Goal: Transaction & Acquisition: Purchase product/service

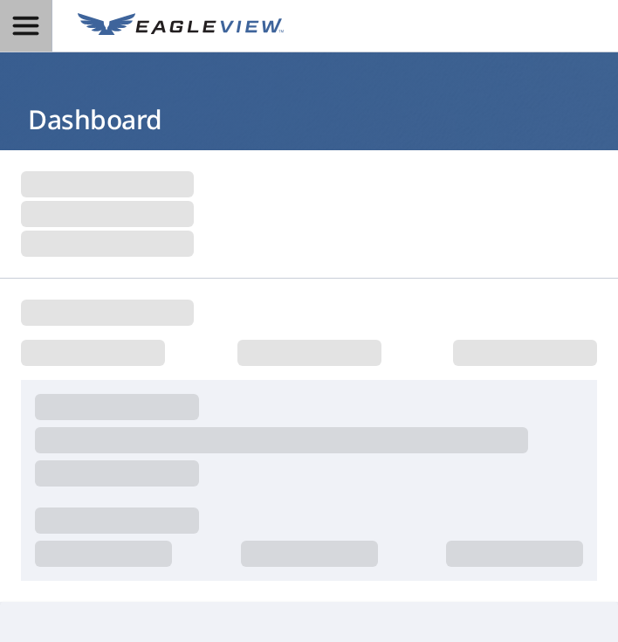
click at [38, 23] on icon "button" at bounding box center [25, 25] width 31 height 31
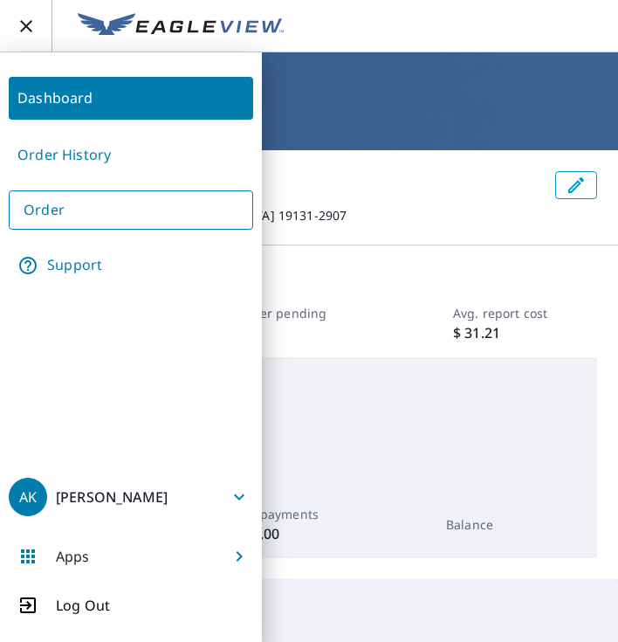
click at [65, 206] on link "Order" at bounding box center [131, 209] width 245 height 39
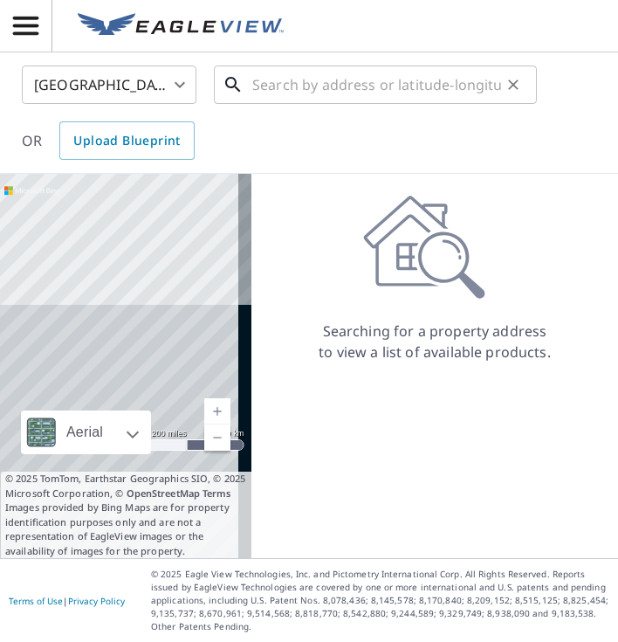
click at [321, 87] on input "text" at bounding box center [376, 84] width 249 height 49
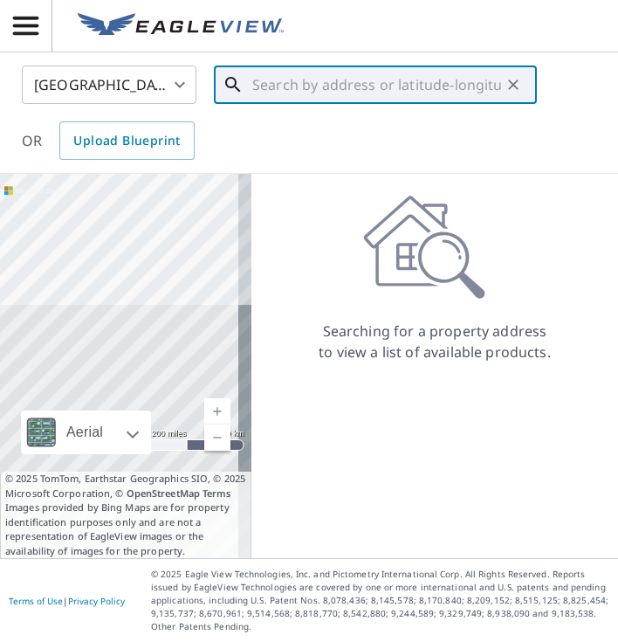
paste input "59 Nature Ln Levittown PA 19054"
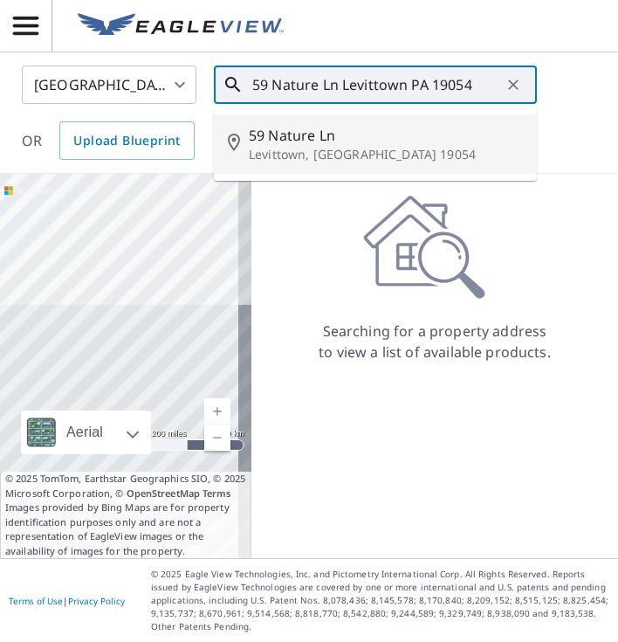
click at [307, 161] on p "Levittown, [GEOGRAPHIC_DATA] 19054" at bounding box center [386, 154] width 274 height 17
type input "59 Nature Ln Levittown, PA 19054"
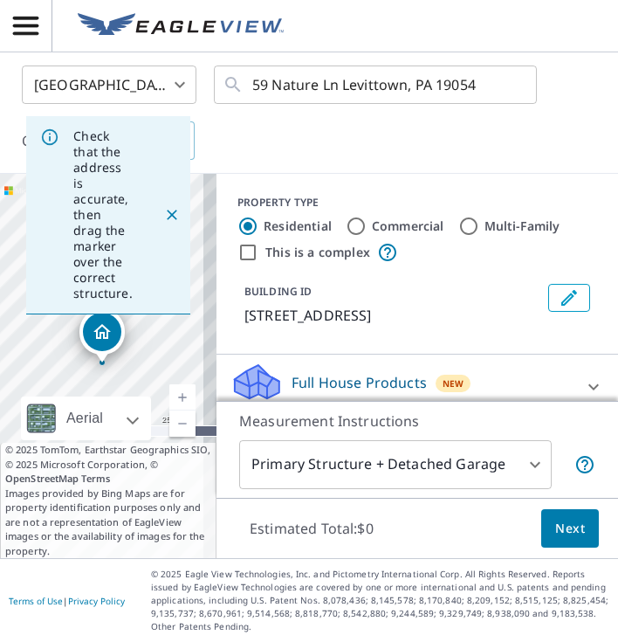
click at [568, 526] on span "Next" at bounding box center [570, 529] width 30 height 22
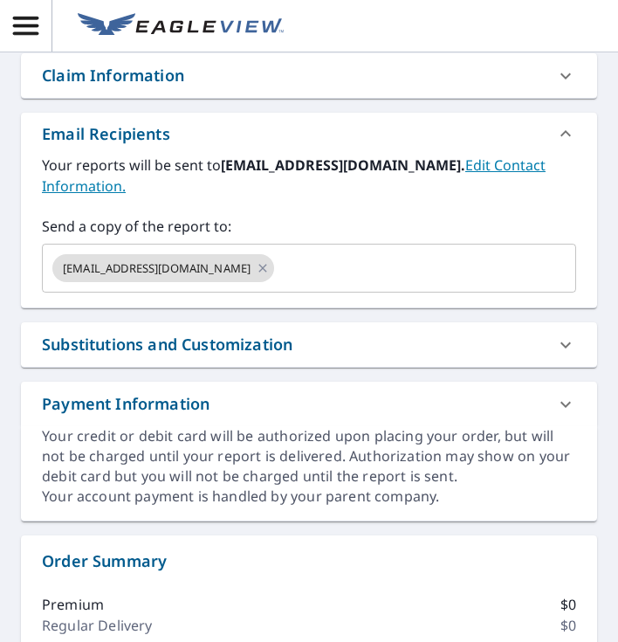
scroll to position [544, 0]
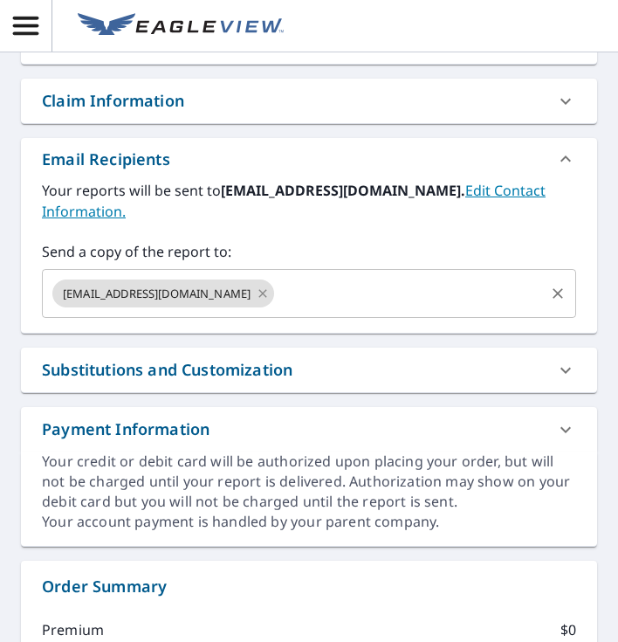
click at [263, 301] on icon at bounding box center [263, 293] width 14 height 19
checkbox input "true"
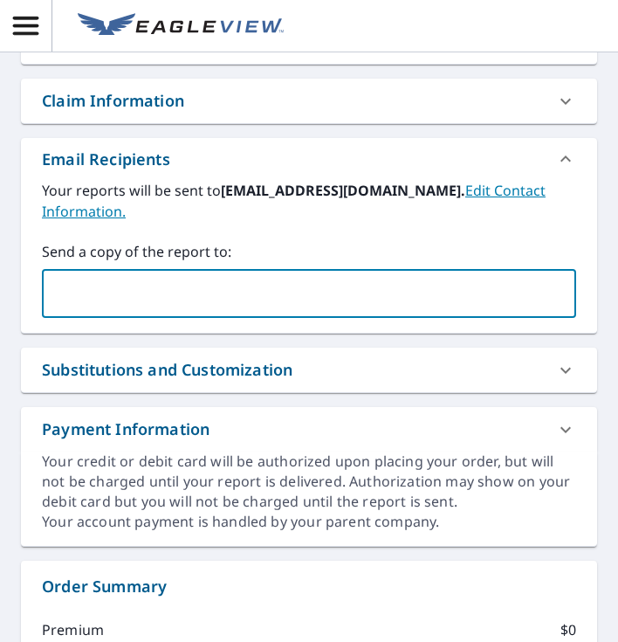
click at [264, 301] on input "text" at bounding box center [296, 293] width 493 height 33
type input "[EMAIL_ADDRESS][DOMAIN_NAME]"
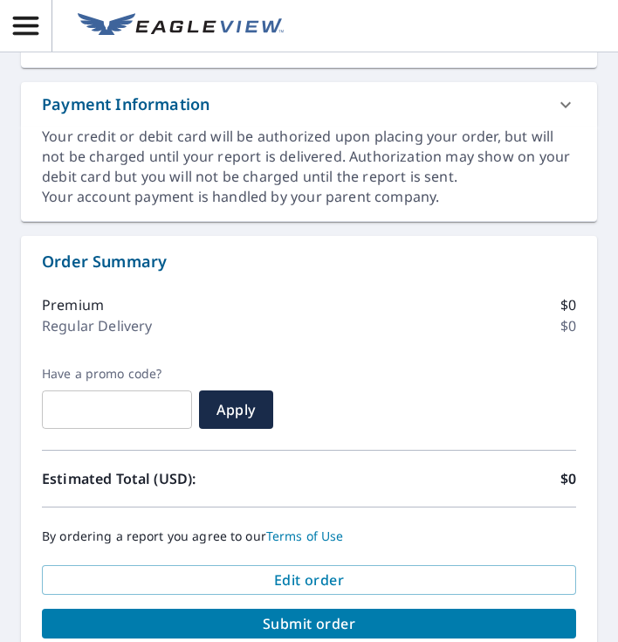
scroll to position [976, 0]
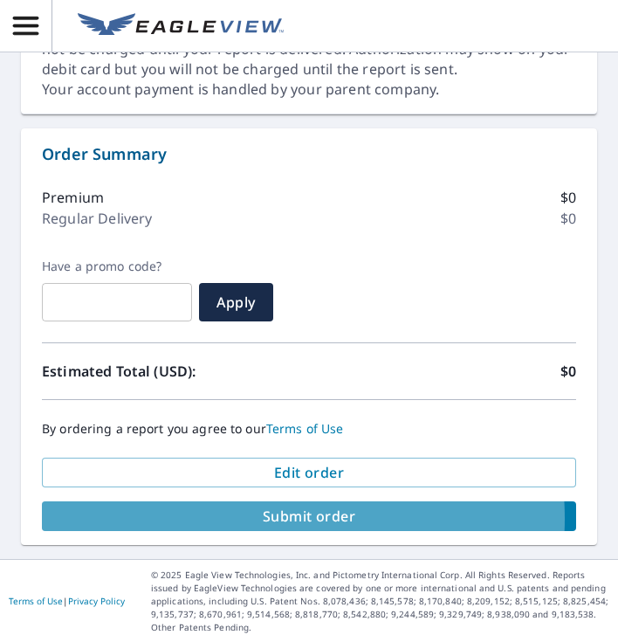
click at [238, 518] on span "Submit order" at bounding box center [309, 516] width 507 height 19
checkbox input "true"
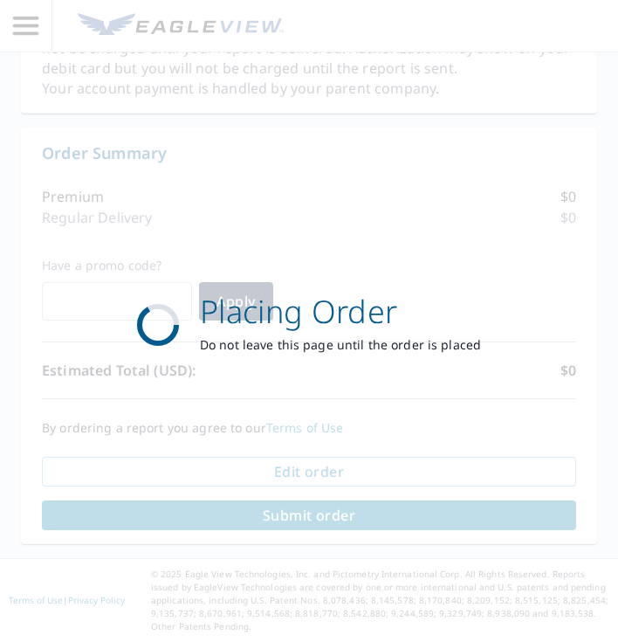
scroll to position [826, 0]
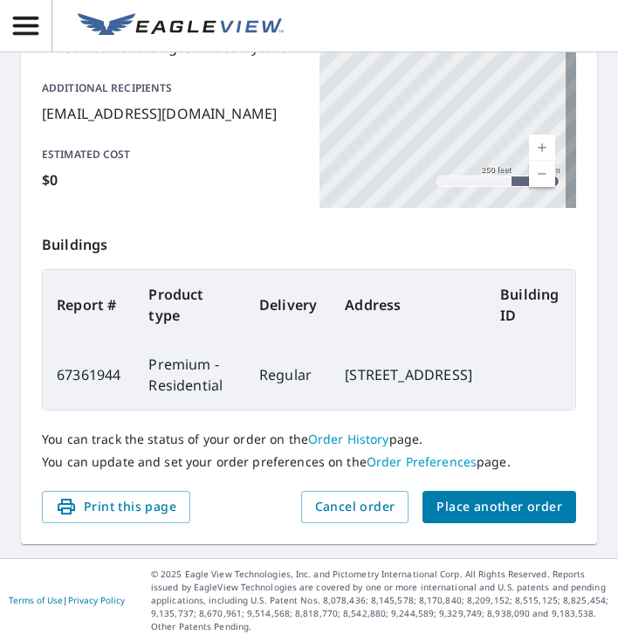
scroll to position [481, 0]
click at [39, 19] on icon "button" at bounding box center [25, 25] width 31 height 31
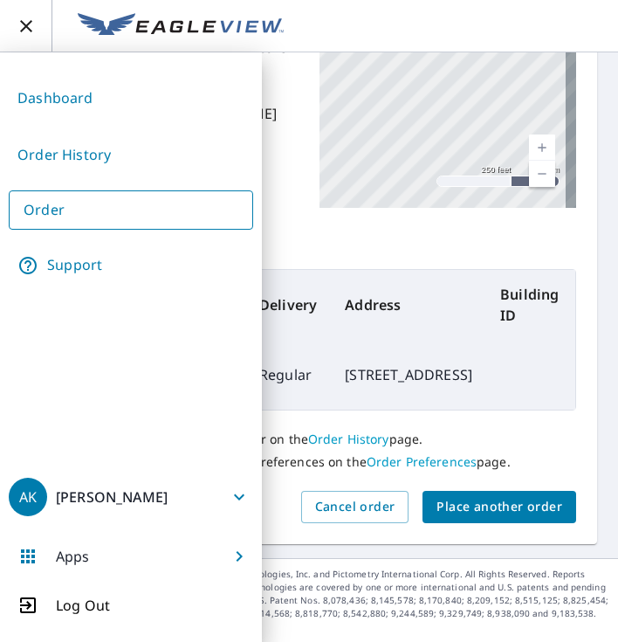
click at [62, 222] on link "Order" at bounding box center [131, 209] width 245 height 39
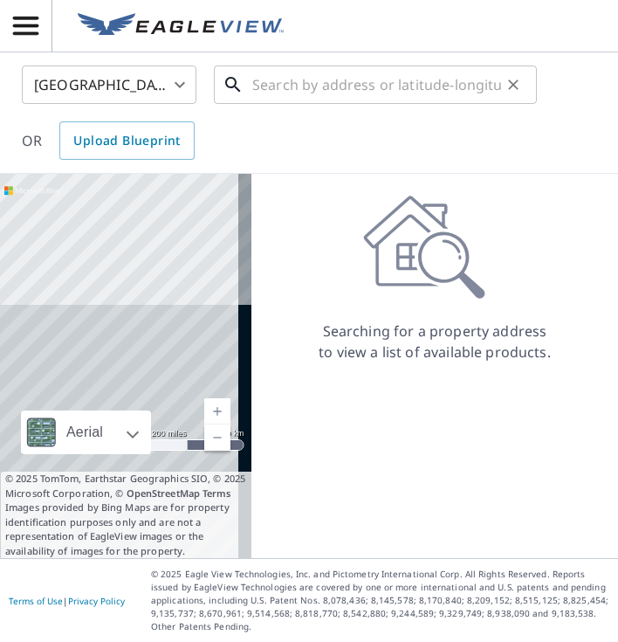
click at [269, 87] on input "text" at bounding box center [376, 84] width 249 height 49
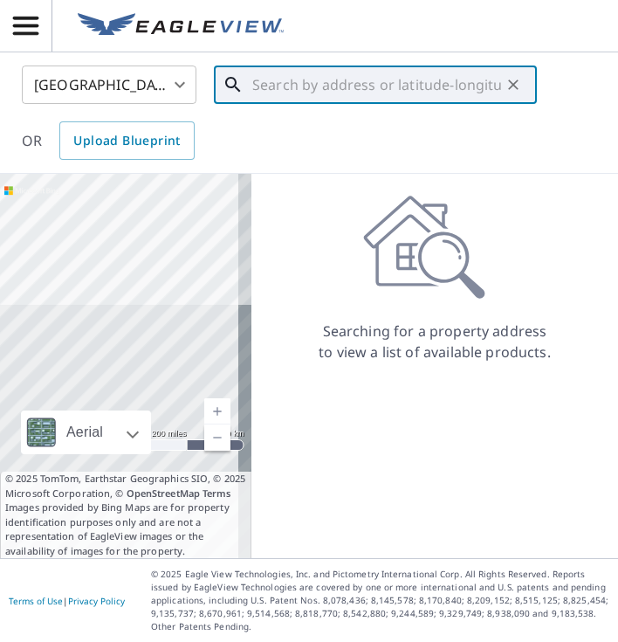
paste input "[STREET_ADDRESS][PERSON_NAME]"
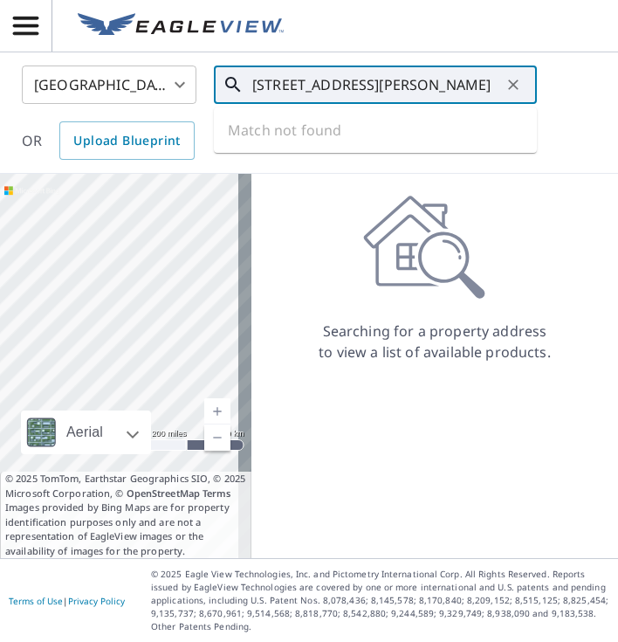
scroll to position [0, 2]
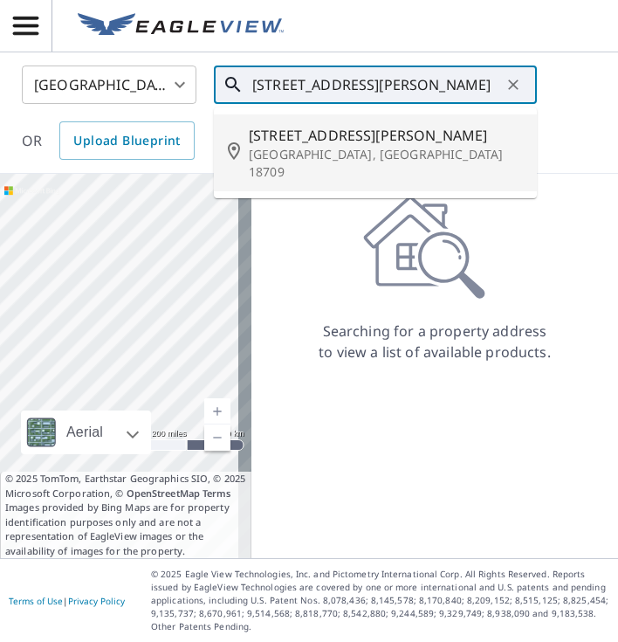
click at [290, 149] on p "[GEOGRAPHIC_DATA], [GEOGRAPHIC_DATA] 18709" at bounding box center [386, 163] width 274 height 35
type input "[STREET_ADDRESS][PERSON_NAME]"
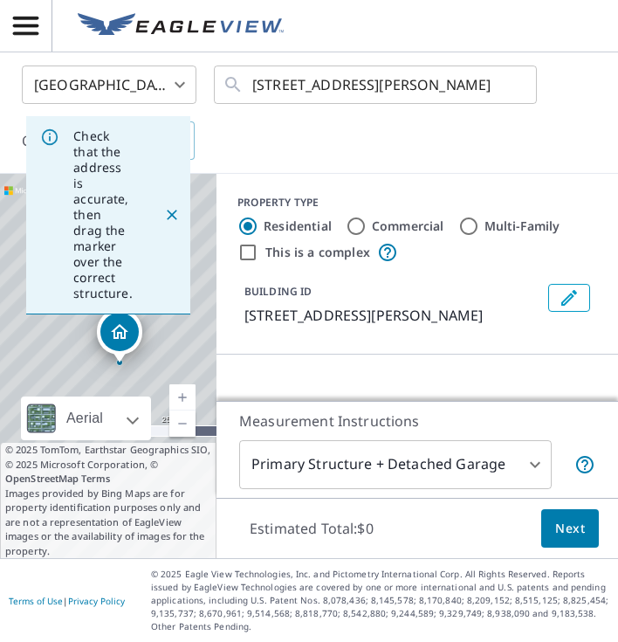
scroll to position [0, 0]
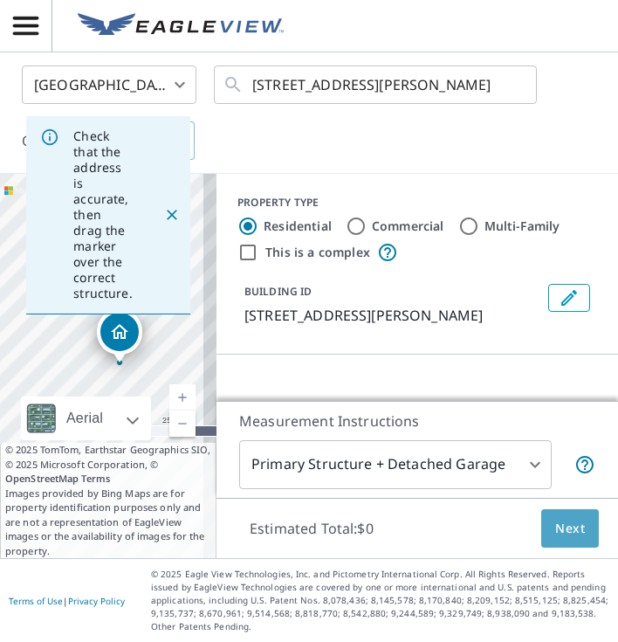
click at [563, 543] on button "Next" at bounding box center [570, 528] width 58 height 39
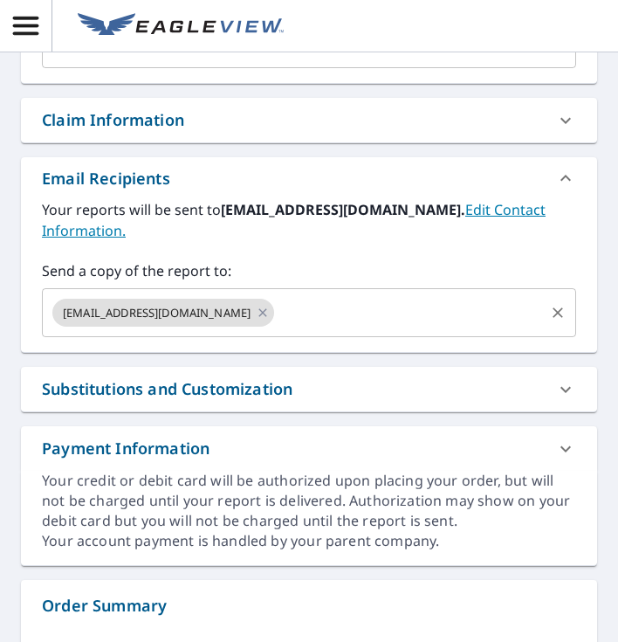
scroll to position [558, 0]
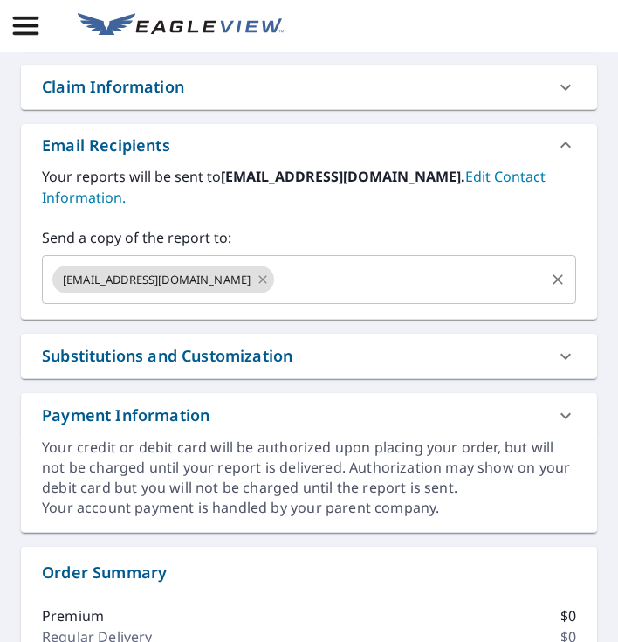
click at [270, 279] on icon at bounding box center [263, 279] width 14 height 19
checkbox input "true"
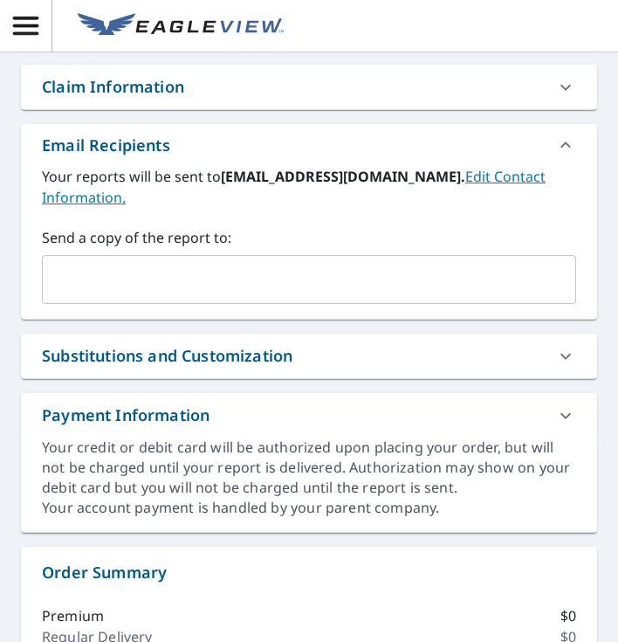
click at [272, 279] on input "text" at bounding box center [296, 279] width 493 height 33
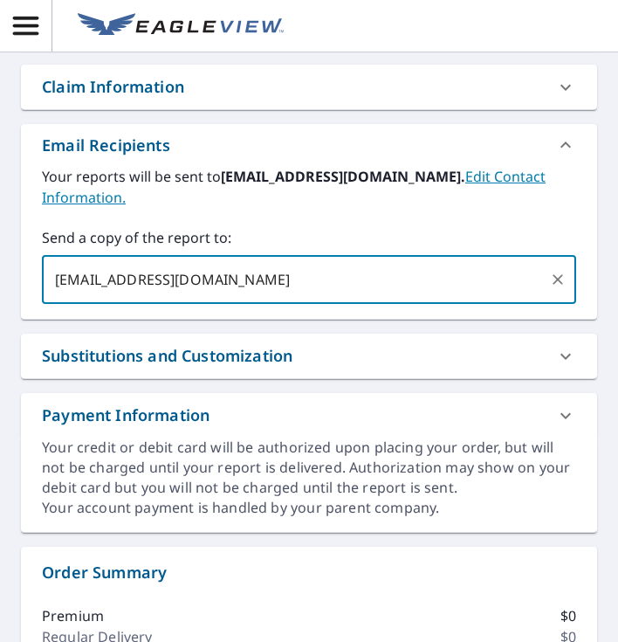
type input "[EMAIL_ADDRESS][DOMAIN_NAME]"
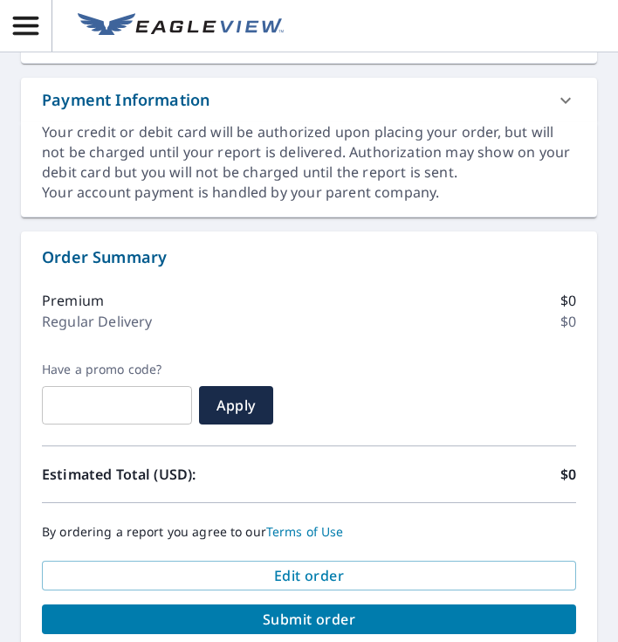
scroll to position [976, 0]
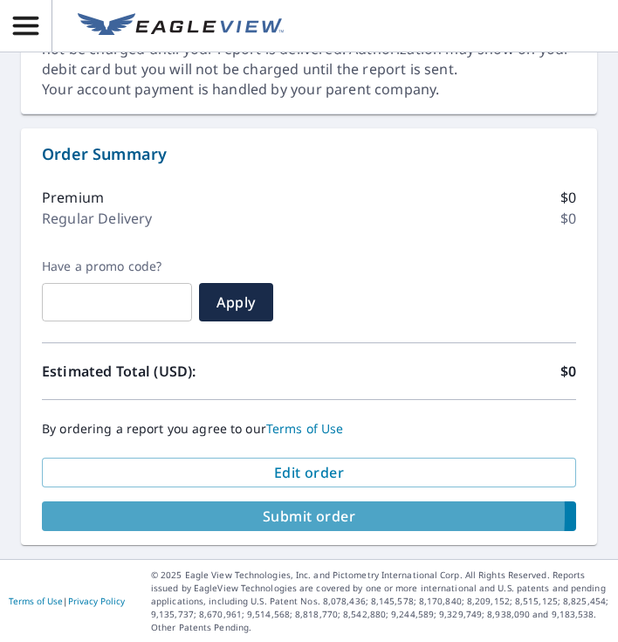
click at [197, 513] on span "Submit order" at bounding box center [309, 516] width 507 height 19
checkbox input "true"
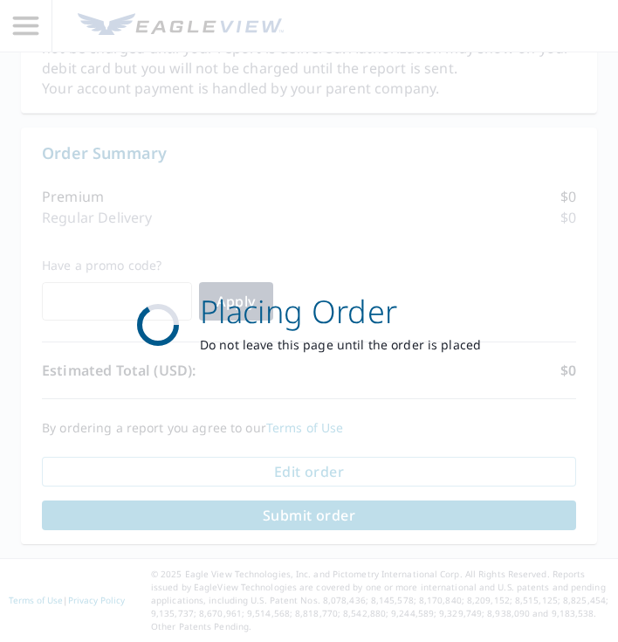
scroll to position [826, 0]
